Goal: Information Seeking & Learning: Understand process/instructions

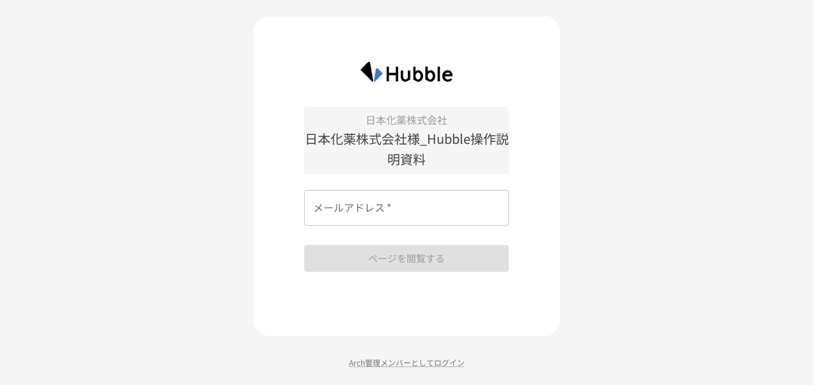
click at [388, 207] on input "メールアドレス   *" at bounding box center [406, 208] width 205 height 36
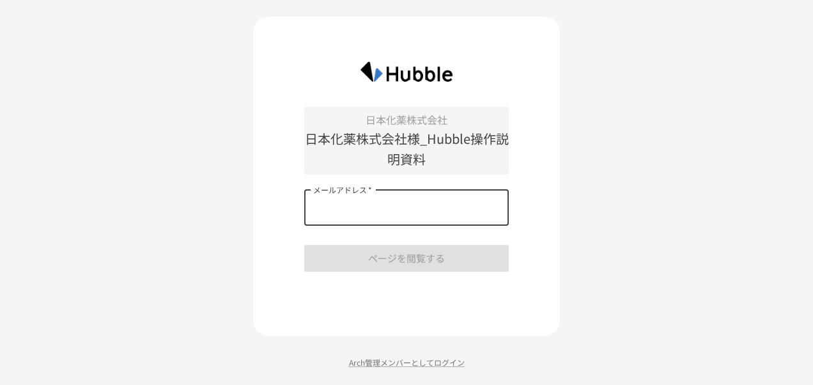
type input "**********"
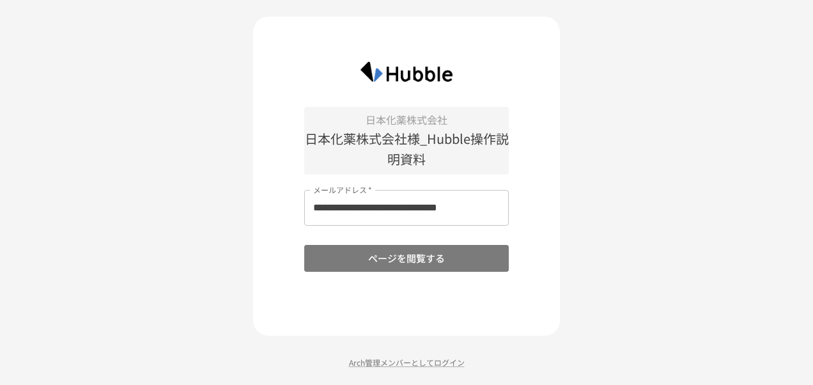
click at [400, 259] on button "ページを閲覧する" at bounding box center [406, 258] width 205 height 27
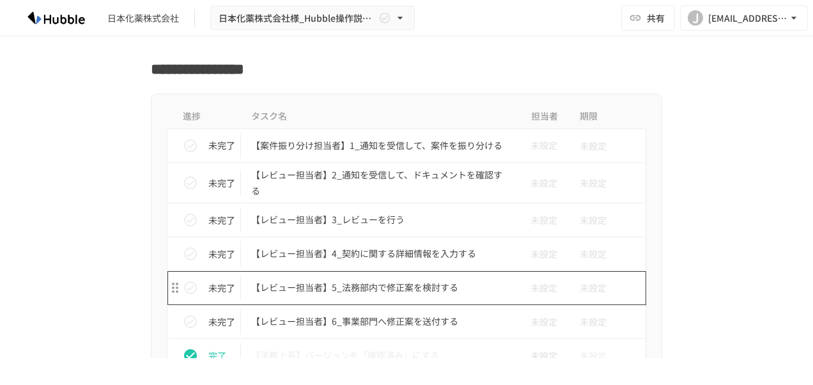
scroll to position [640, 0]
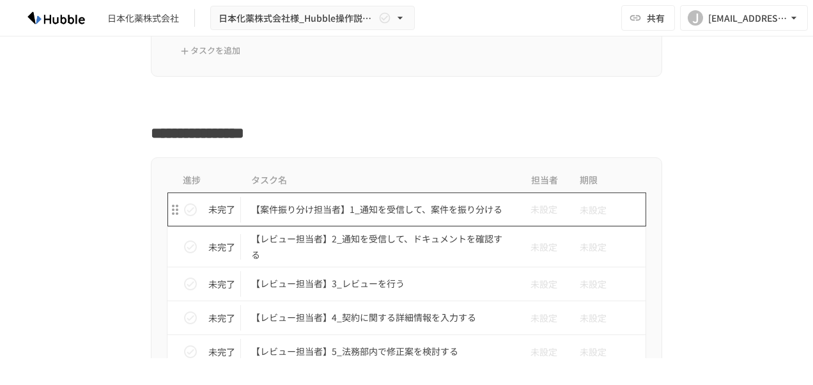
click at [421, 206] on p "【案件振り分け担当者】1_通知を受信して、案件を振り分ける" at bounding box center [379, 209] width 257 height 16
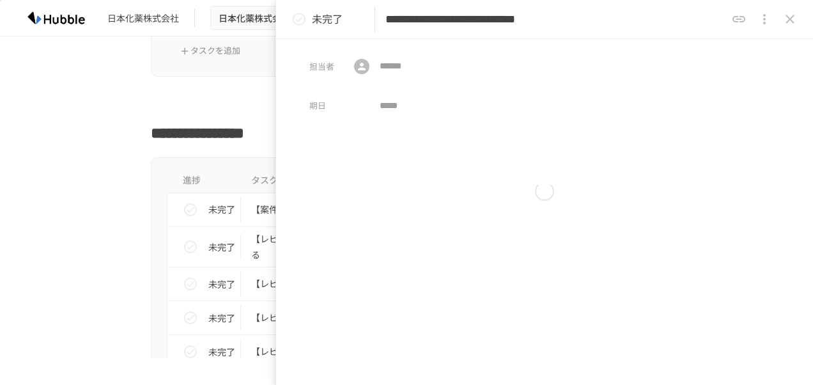
click at [421, 206] on div at bounding box center [545, 191] width 471 height 116
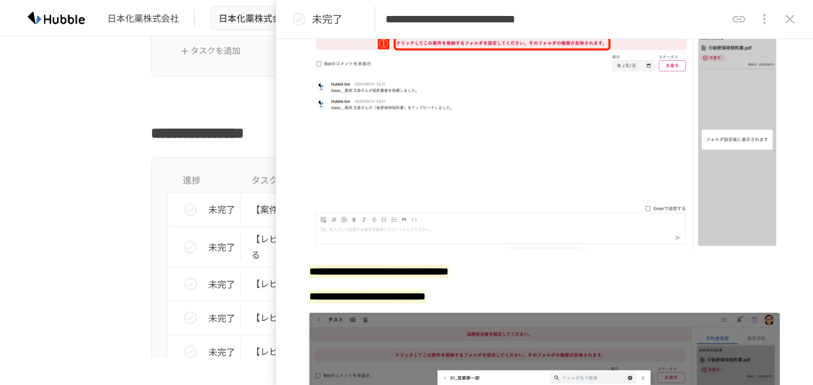
scroll to position [448, 0]
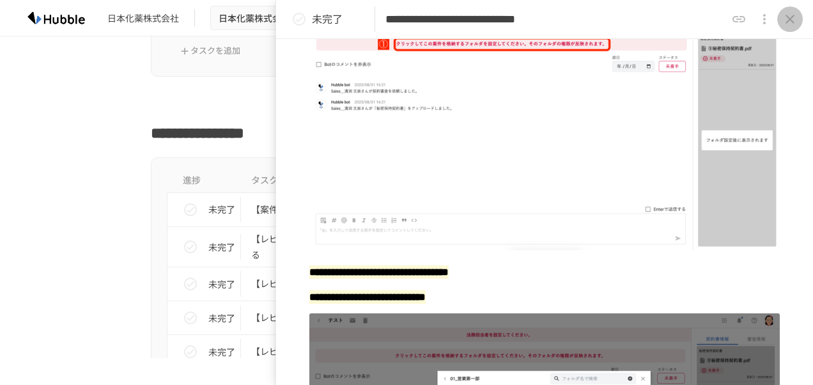
click at [792, 20] on icon "close drawer" at bounding box center [790, 19] width 9 height 9
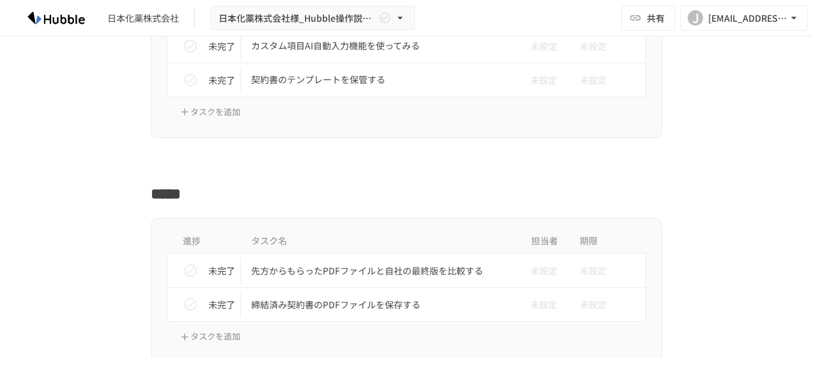
scroll to position [1855, 0]
